Goal: Task Accomplishment & Management: Manage account settings

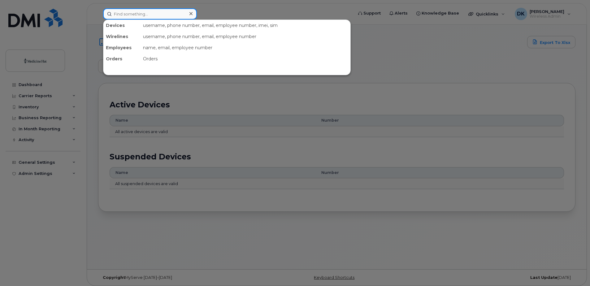
click at [134, 15] on input at bounding box center [150, 13] width 94 height 11
click at [443, 46] on div at bounding box center [295, 143] width 590 height 286
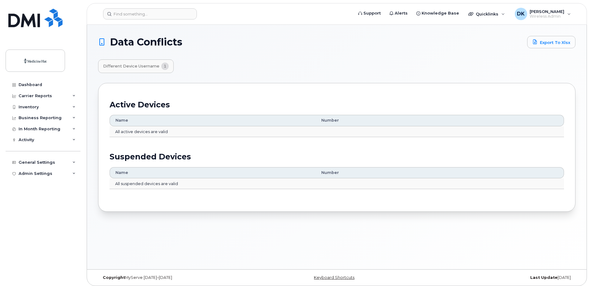
click at [133, 65] on span "Different Device Username" at bounding box center [131, 66] width 56 height 5
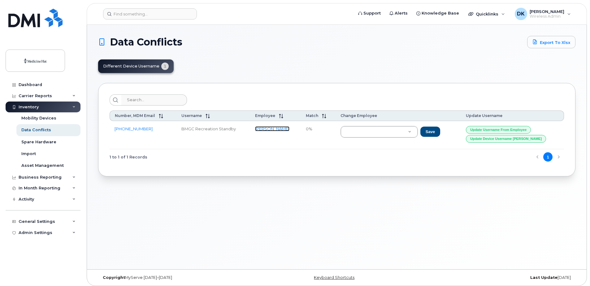
click at [268, 131] on link "[PERSON_NAME]" at bounding box center [272, 128] width 34 height 5
click at [128, 129] on link "[PHONE_NUMBER]" at bounding box center [134, 128] width 38 height 5
